Goal: Task Accomplishment & Management: Use online tool/utility

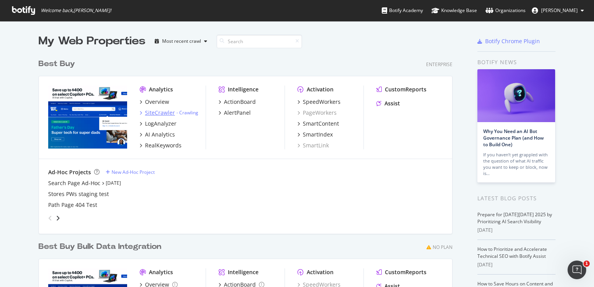
click at [165, 112] on div "SiteCrawler" at bounding box center [160, 113] width 30 height 8
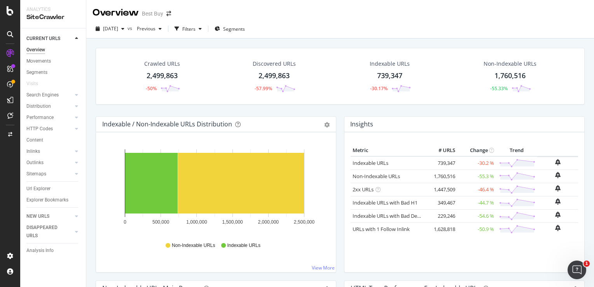
click at [38, 187] on div "Url Explorer" at bounding box center [38, 189] width 24 height 8
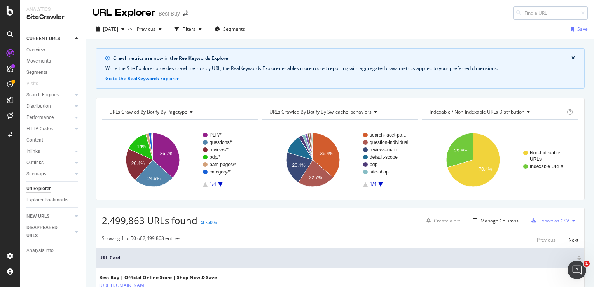
click at [526, 14] on input at bounding box center [550, 13] width 75 height 14
type input "[URL][DOMAIN_NAME]"
click at [526, 14] on input "[URL][DOMAIN_NAME]" at bounding box center [550, 13] width 75 height 14
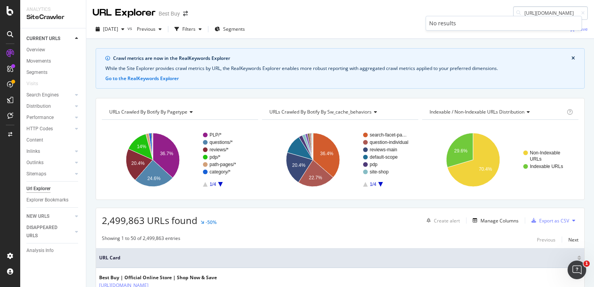
click at [526, 14] on input "[URL][DOMAIN_NAME]" at bounding box center [550, 13] width 75 height 14
